Goal: Task Accomplishment & Management: Manage account settings

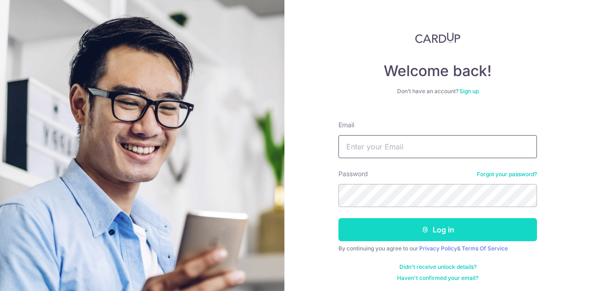
type input "[EMAIL_ADDRESS][DOMAIN_NAME]"
click at [402, 225] on button "Log in" at bounding box center [438, 229] width 199 height 23
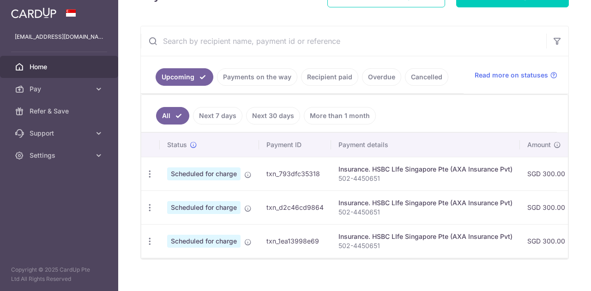
scroll to position [165, 0]
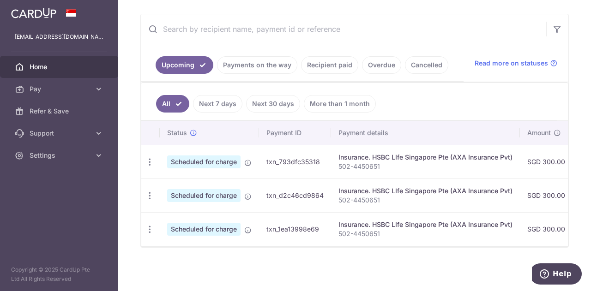
click at [437, 249] on div "× Pause Schedule Pause all future payments in this series Pause just this one p…" at bounding box center [354, 145] width 473 height 291
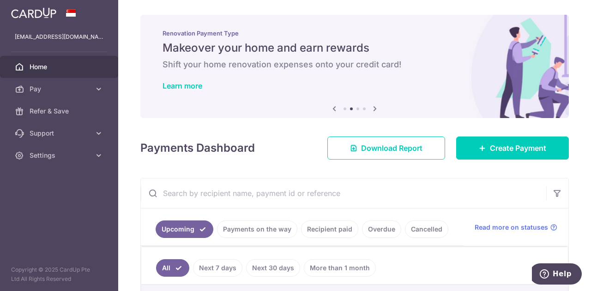
click at [374, 108] on icon at bounding box center [375, 109] width 11 height 12
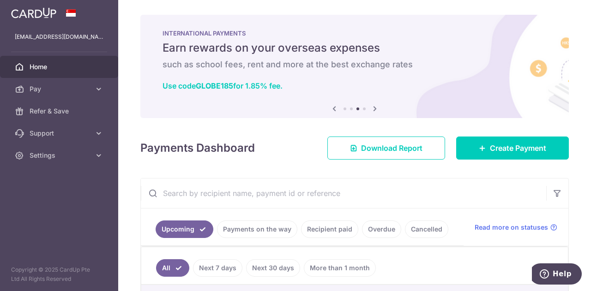
click at [374, 108] on icon at bounding box center [375, 109] width 11 height 12
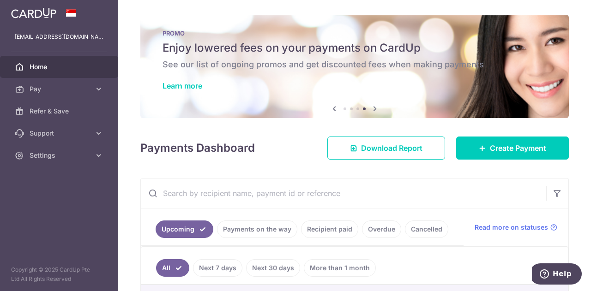
click at [363, 82] on div "Learn more" at bounding box center [355, 85] width 384 height 9
click at [190, 89] on link "Learn more" at bounding box center [183, 85] width 40 height 9
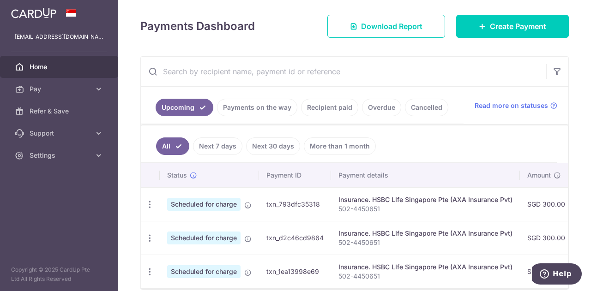
scroll to position [165, 0]
